Goal: Check status: Check status

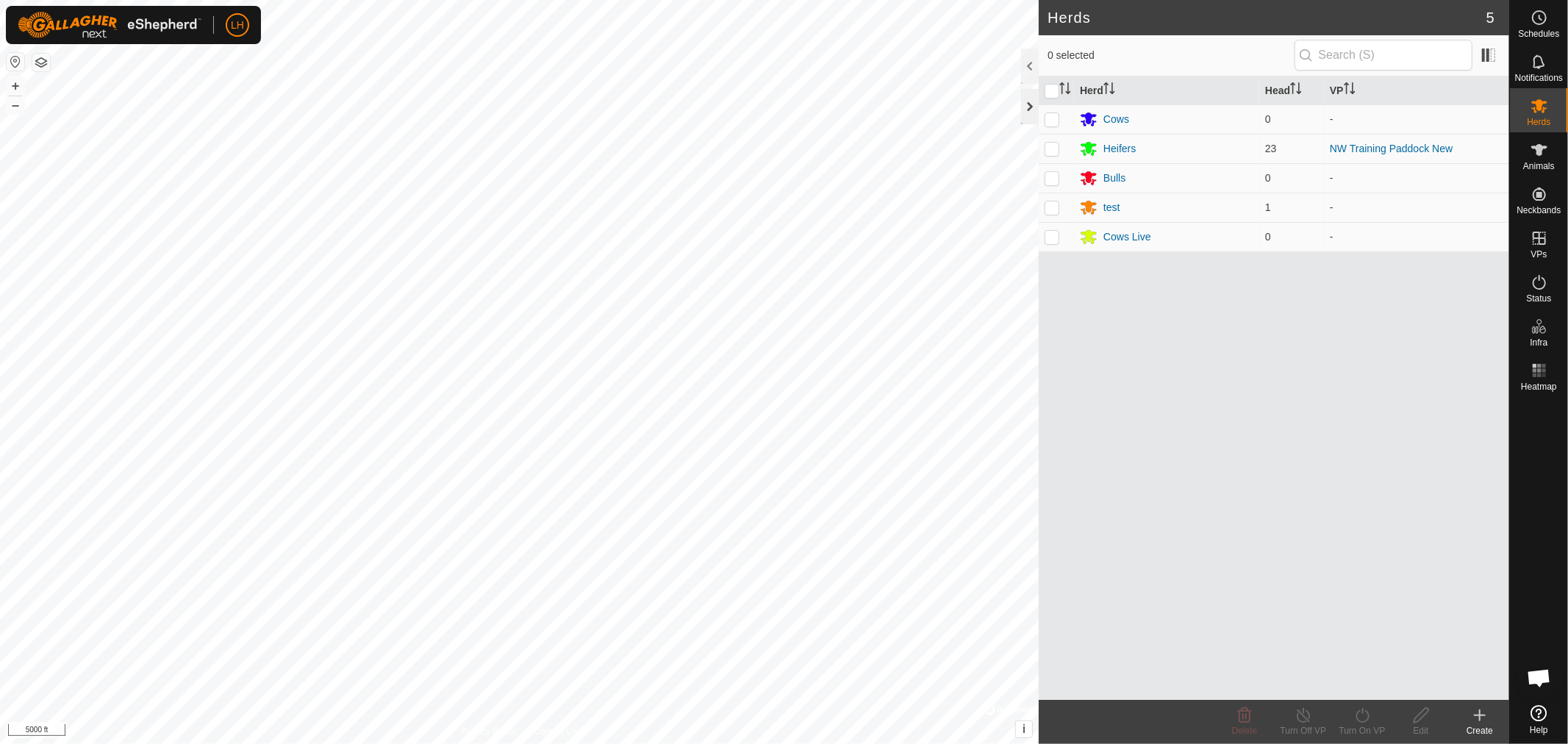
scroll to position [11079, 0]
click at [1023, 119] on div at bounding box center [1030, 106] width 18 height 35
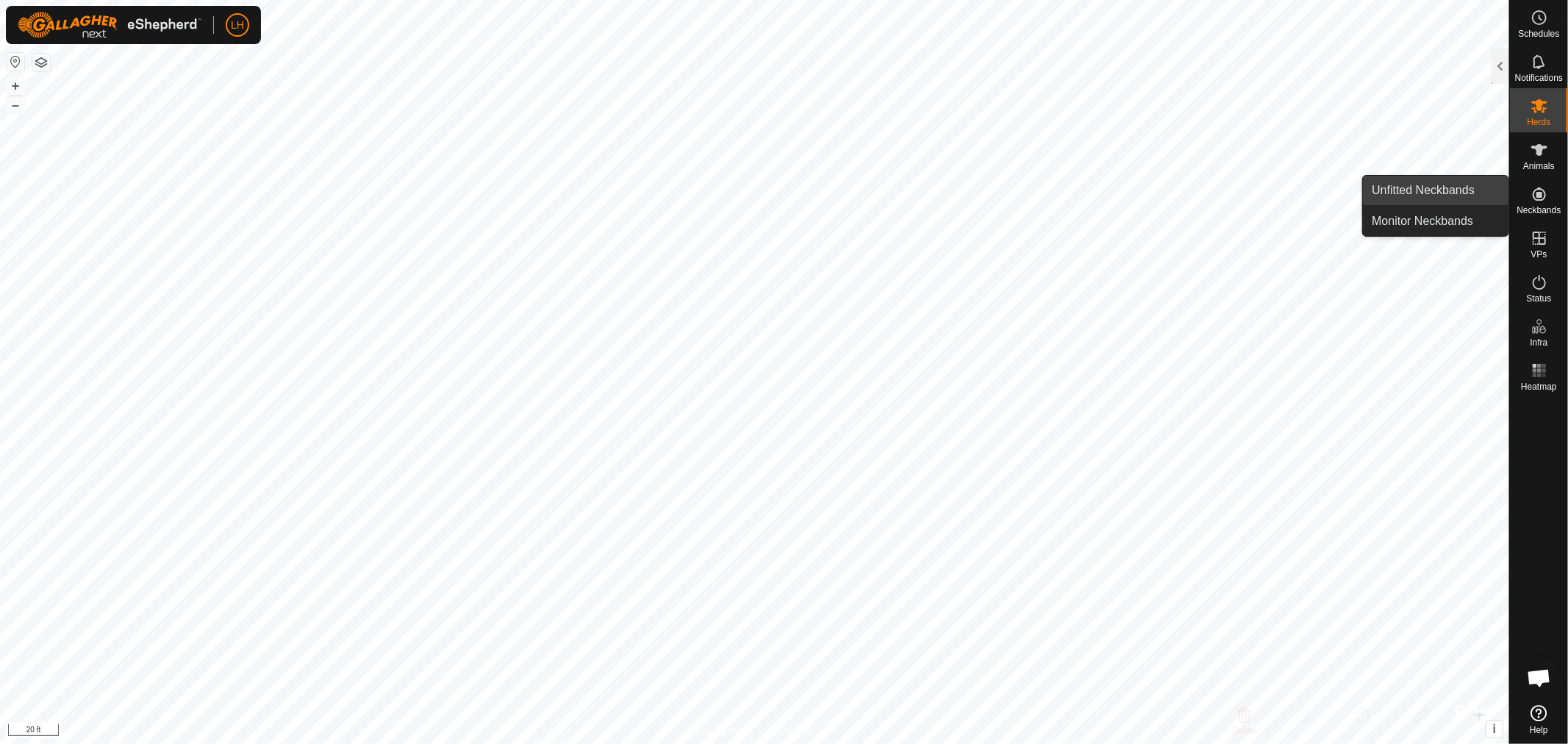
click at [1434, 192] on link "Unfitted Neckbands" at bounding box center [1436, 191] width 145 height 30
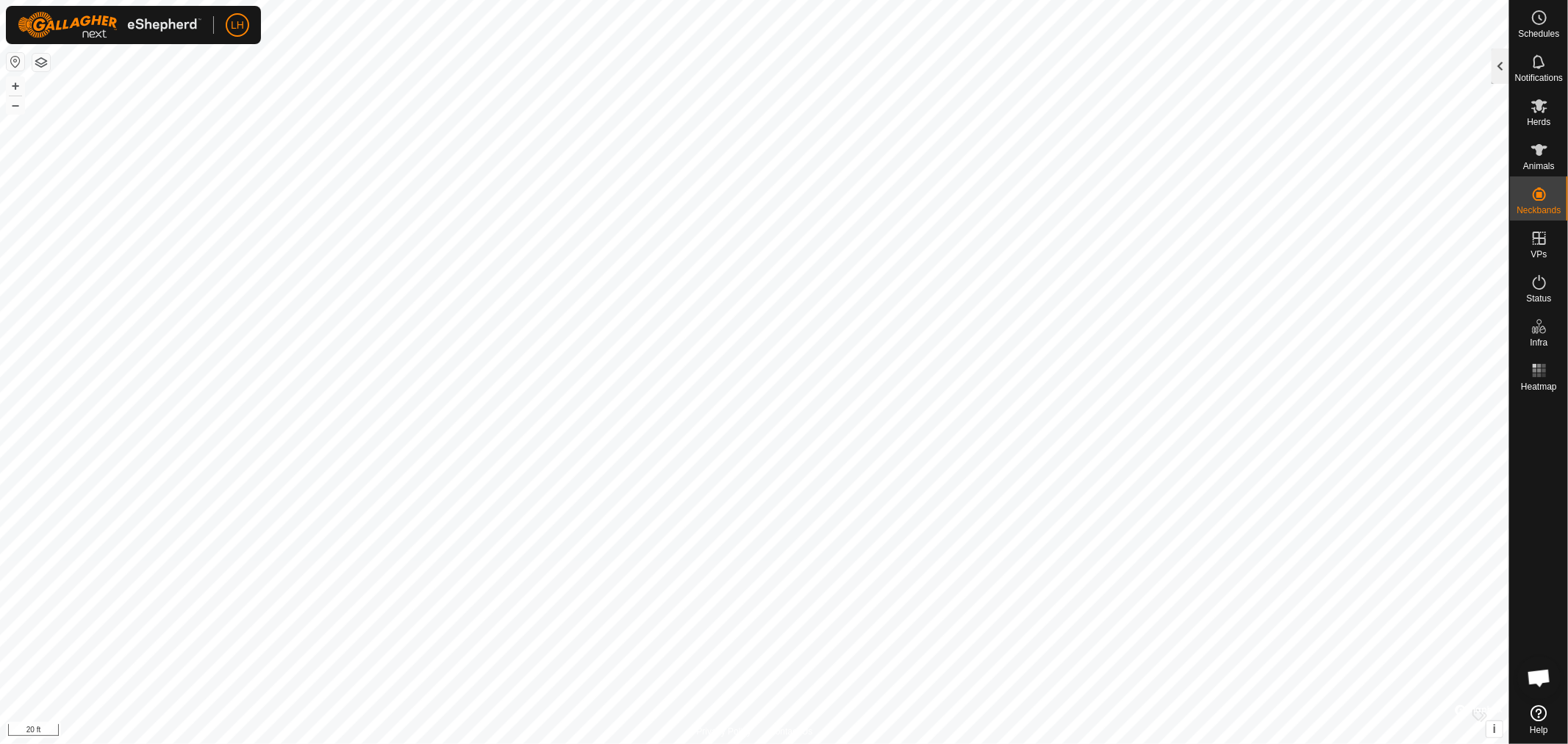
click at [1507, 75] on div at bounding box center [1500, 66] width 18 height 35
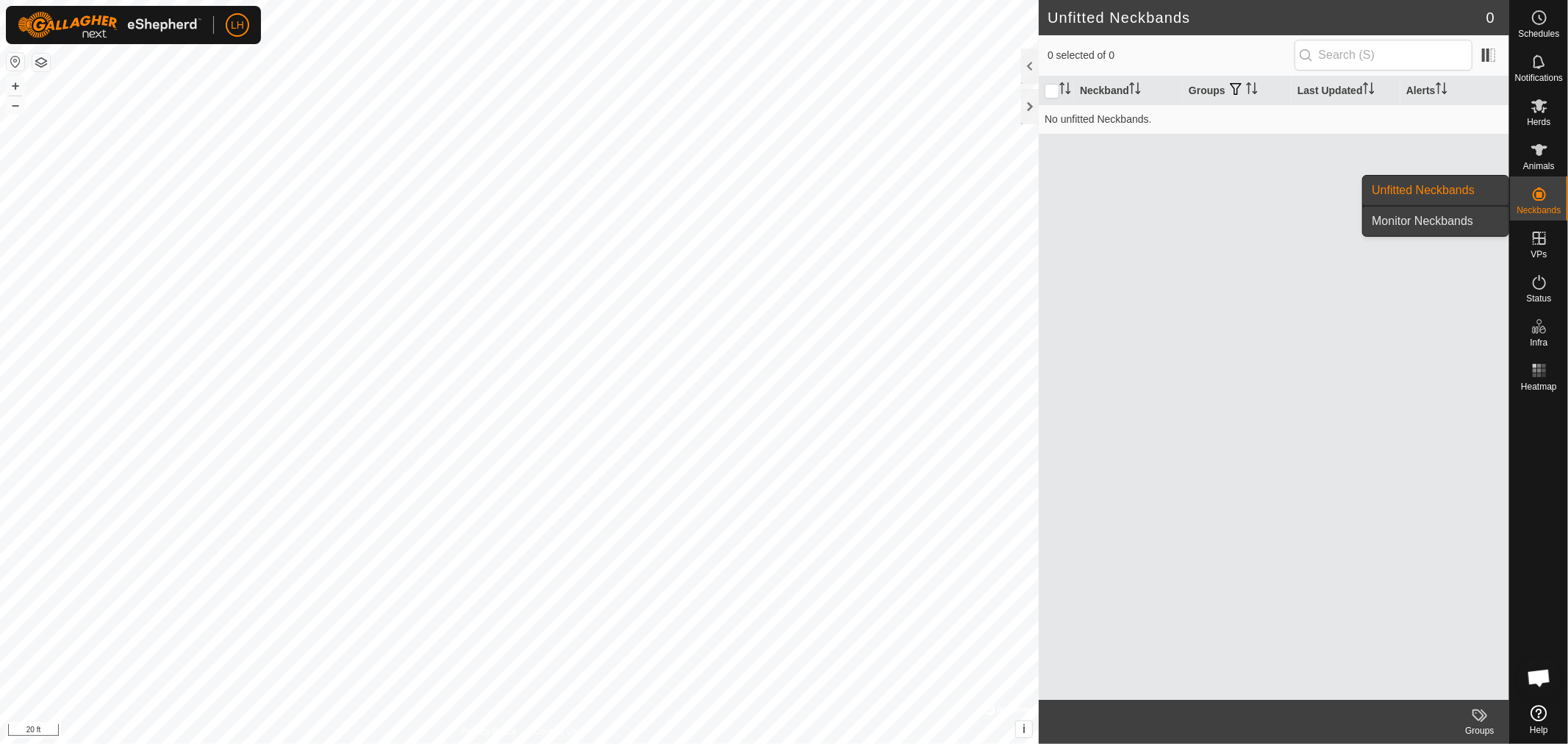
click at [1451, 214] on link "Monitor Neckbands" at bounding box center [1436, 221] width 145 height 30
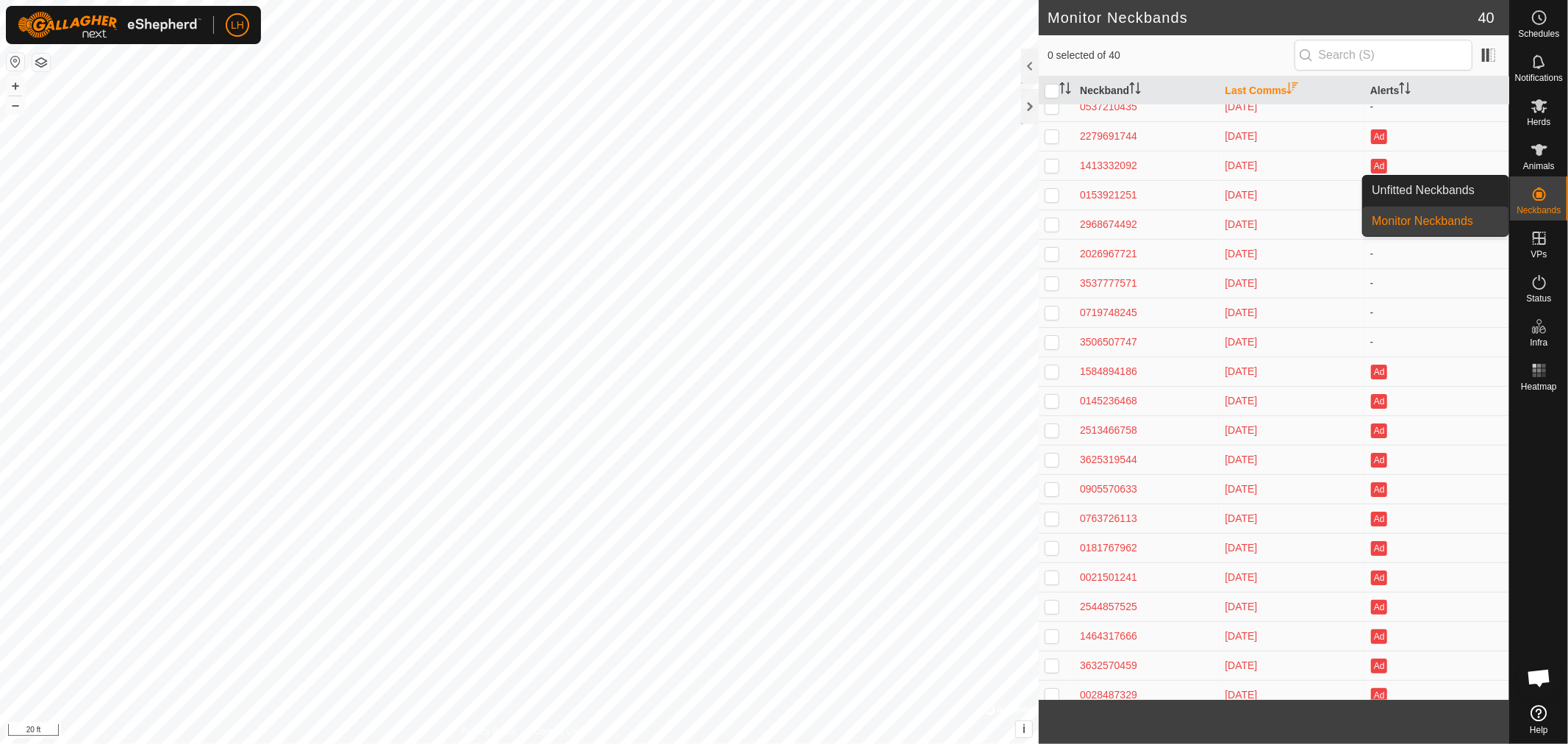
scroll to position [581, 0]
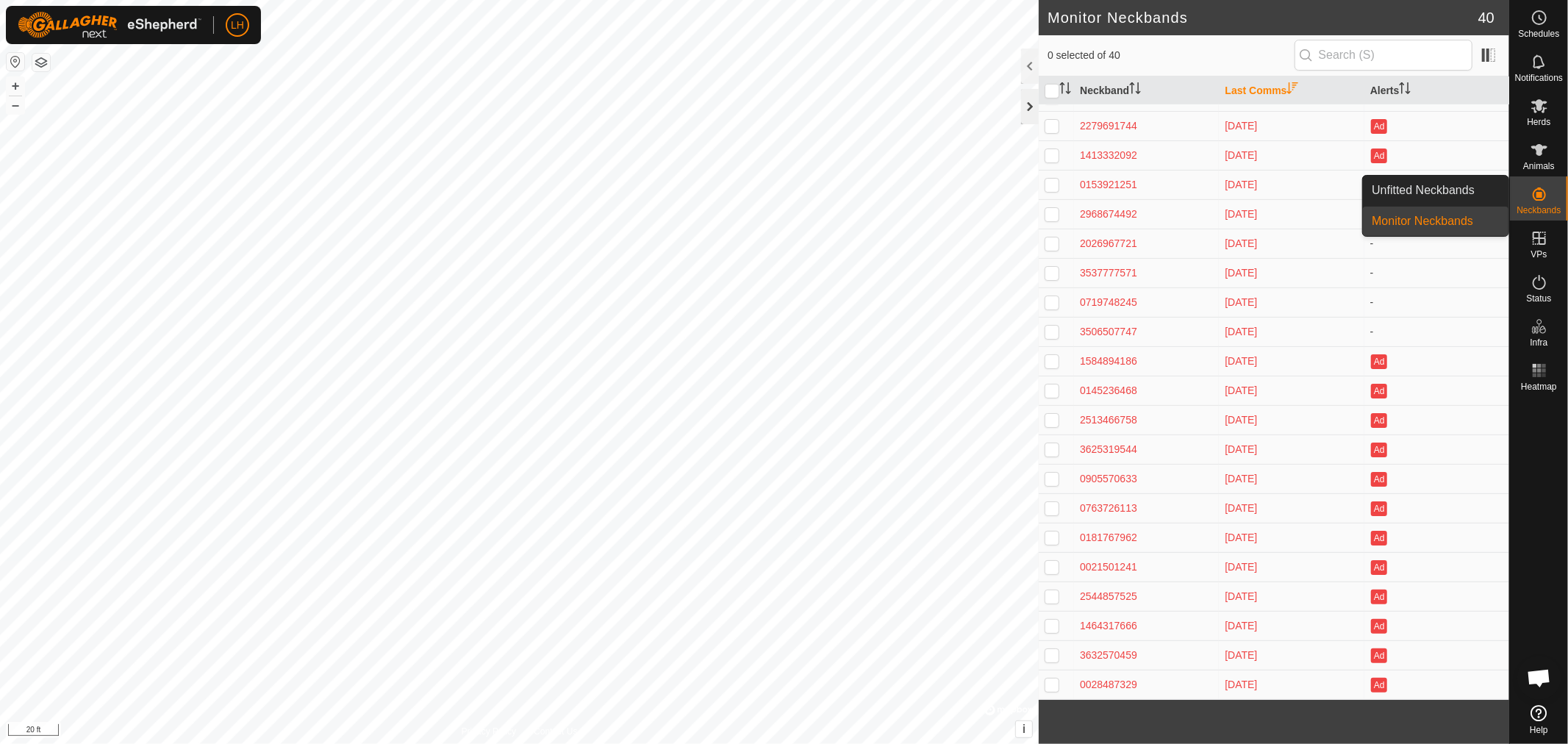
click at [1030, 113] on div at bounding box center [1030, 106] width 18 height 35
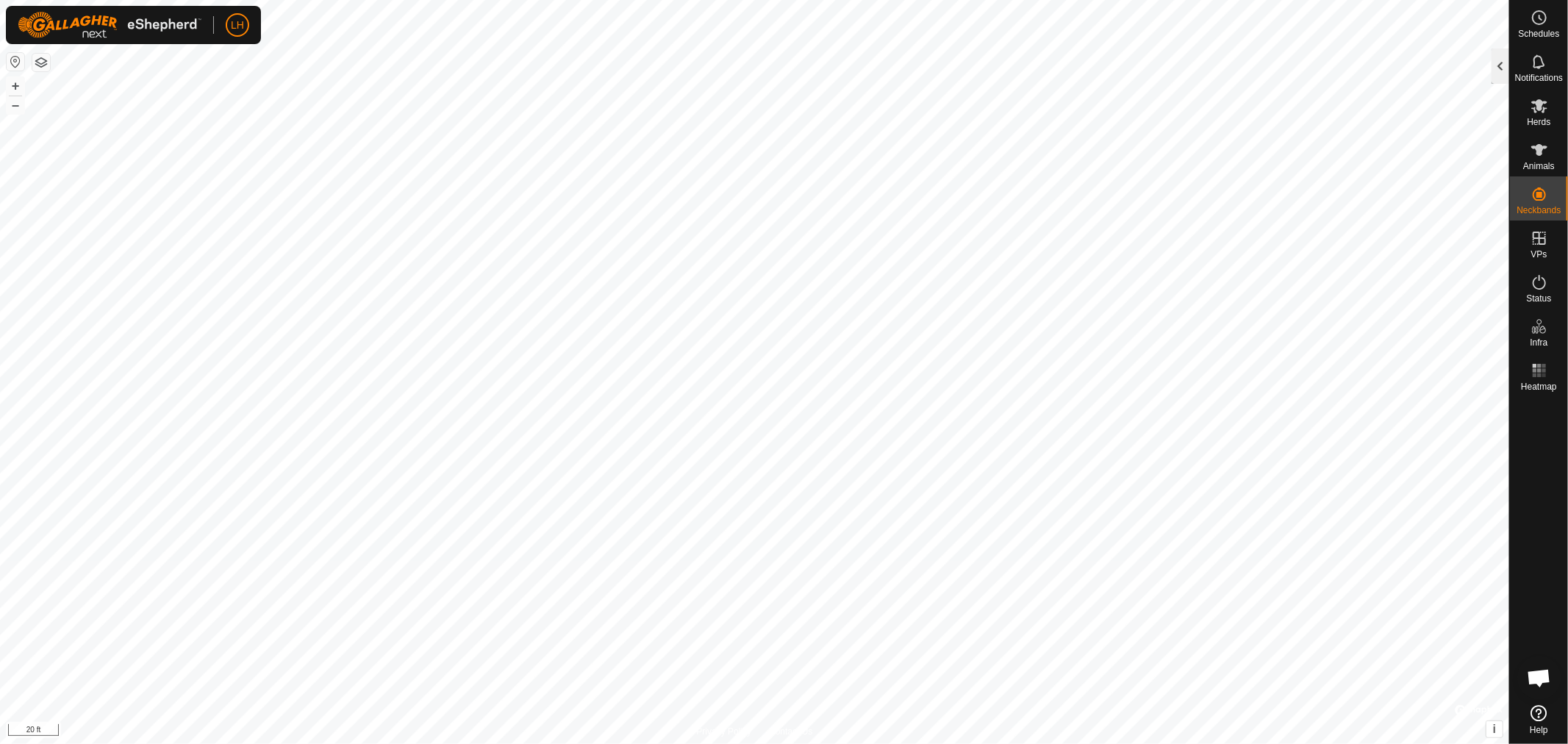
click at [1499, 68] on div at bounding box center [1500, 66] width 18 height 35
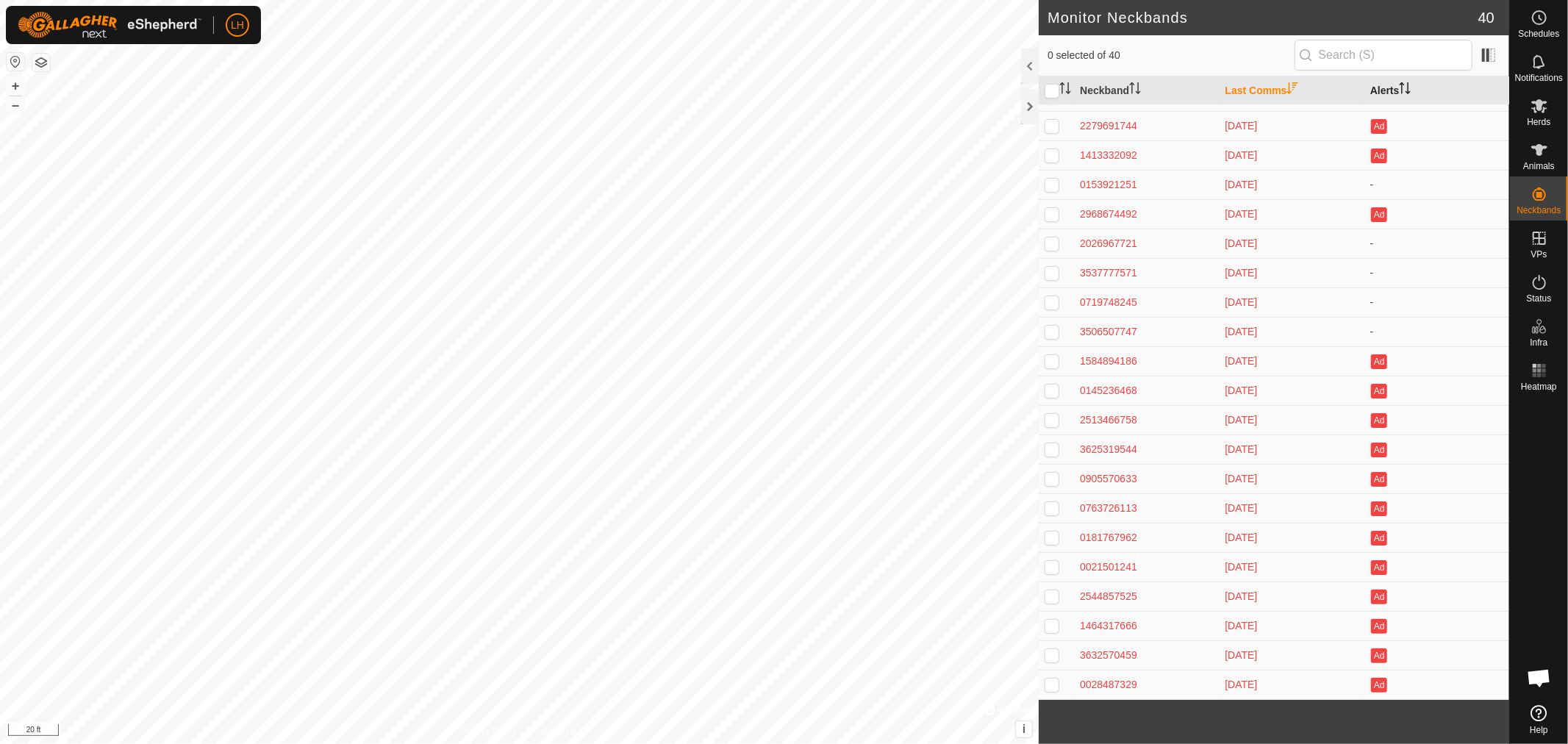
scroll to position [581, 0]
click at [1542, 153] on icon at bounding box center [1539, 149] width 18 height 18
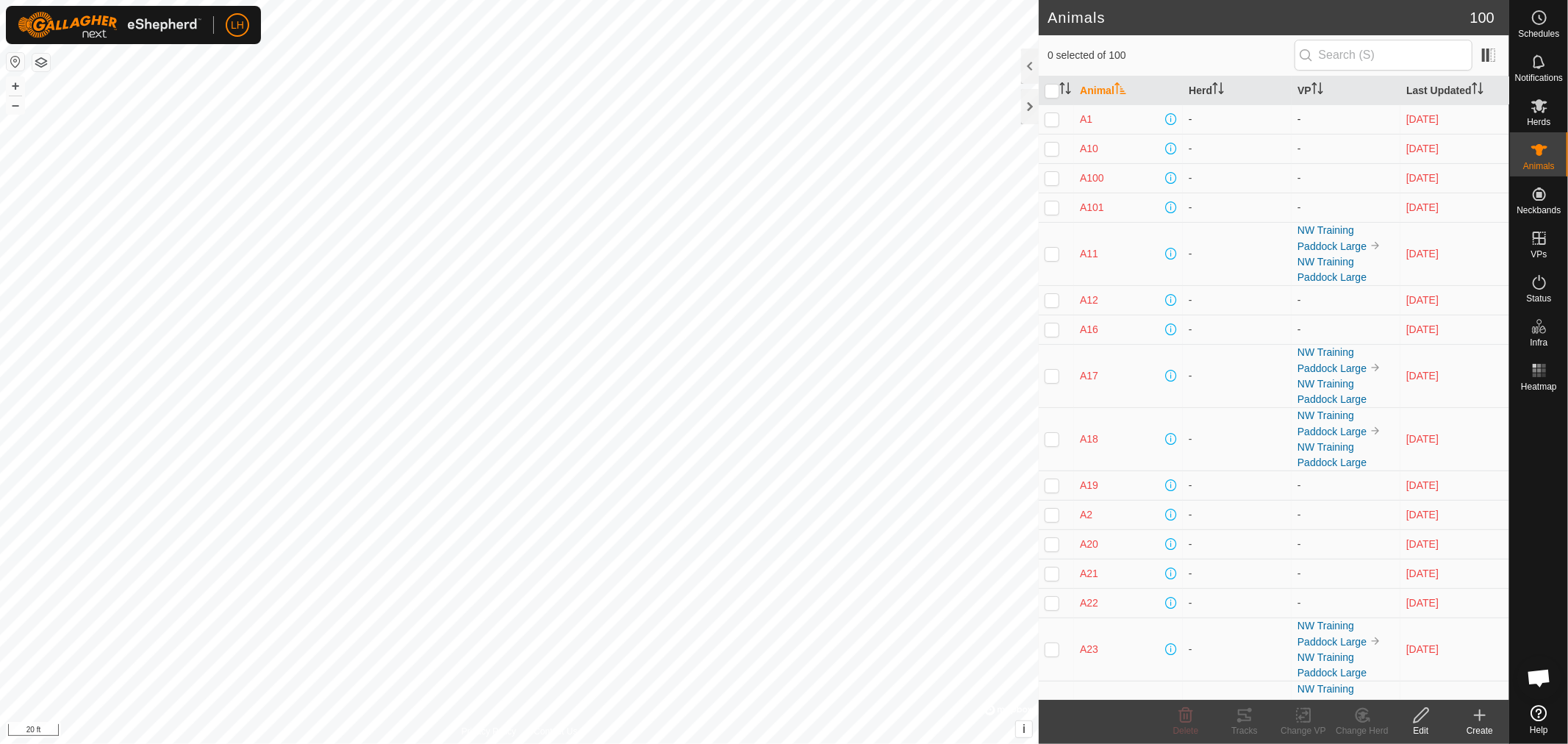
click at [1056, 118] on p-checkbox at bounding box center [1052, 119] width 15 height 12
click at [1051, 120] on p-checkbox at bounding box center [1052, 119] width 15 height 12
checkbox input "false"
